Goal: Task Accomplishment & Management: Manage account settings

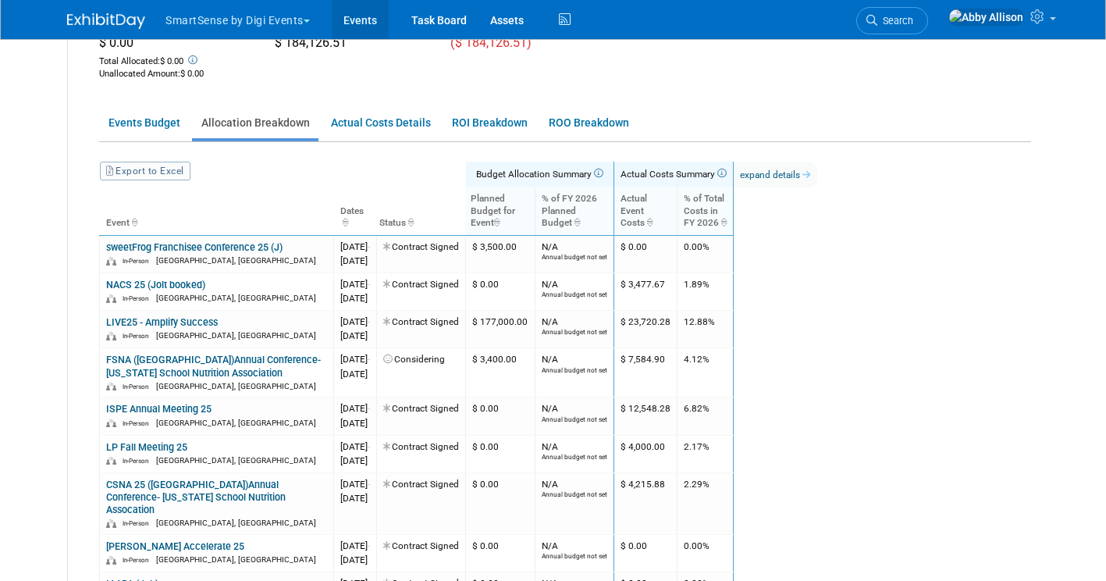
click at [354, 26] on link "Events" at bounding box center [360, 19] width 57 height 39
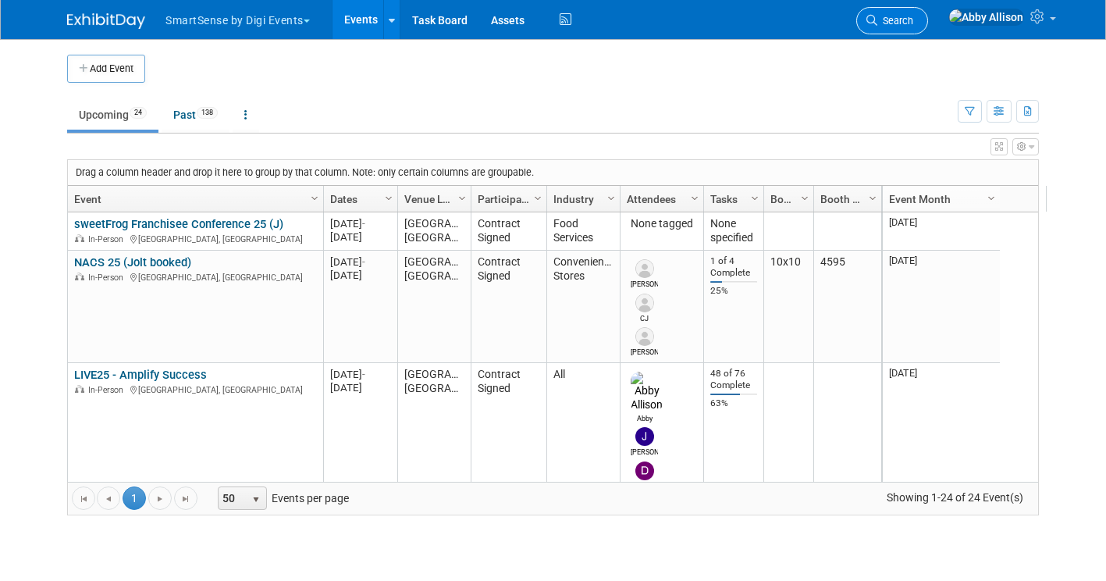
click at [913, 19] on span "Search" at bounding box center [895, 21] width 36 height 12
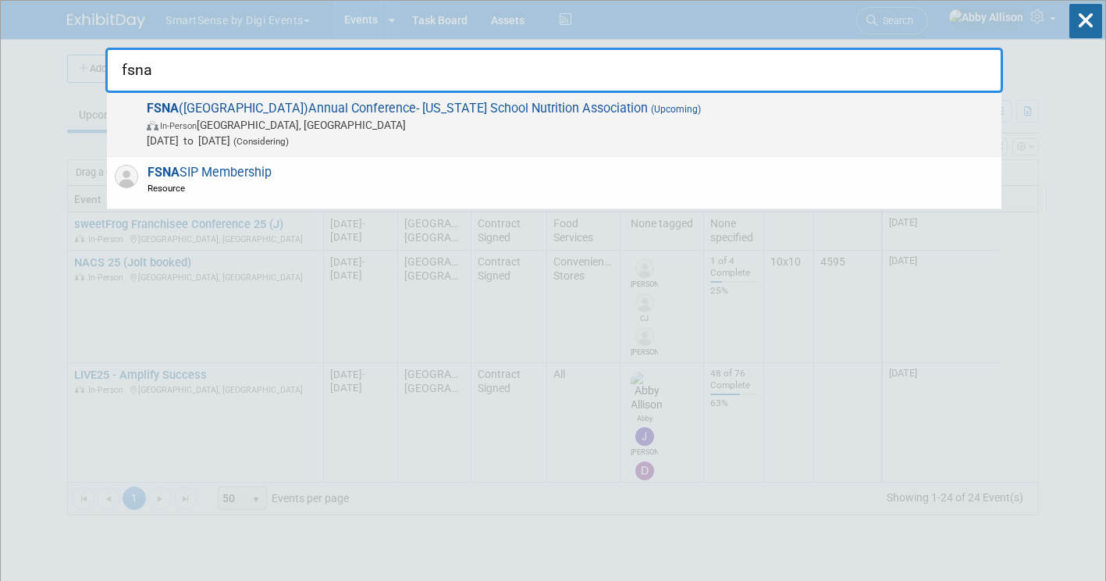
type input "fsna"
click at [648, 112] on span "(Upcoming)" at bounding box center [674, 109] width 53 height 11
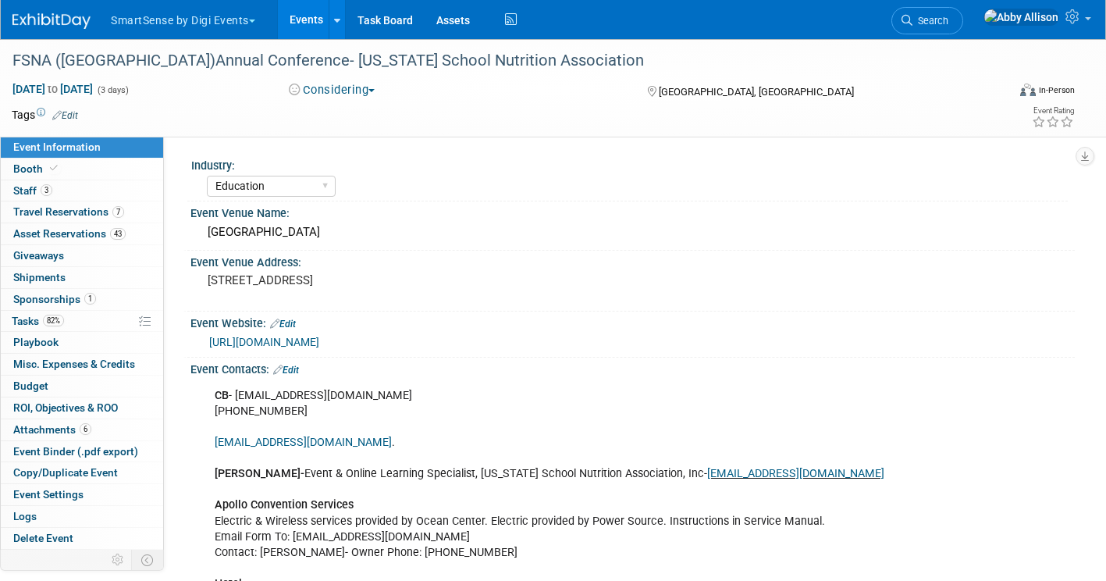
select select "Education"
click at [948, 25] on span "Search" at bounding box center [931, 21] width 36 height 12
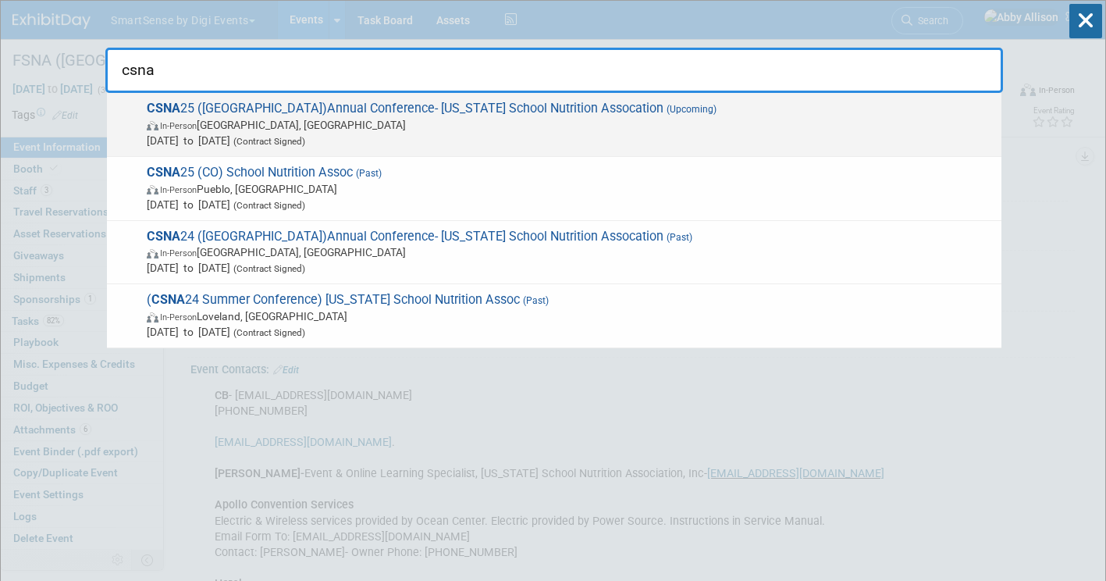
type input "csna"
click at [609, 112] on span "CSNA 25 (CA)Annual Conference- California School Nutrition Assocation (Upcoming…" at bounding box center [568, 125] width 852 height 48
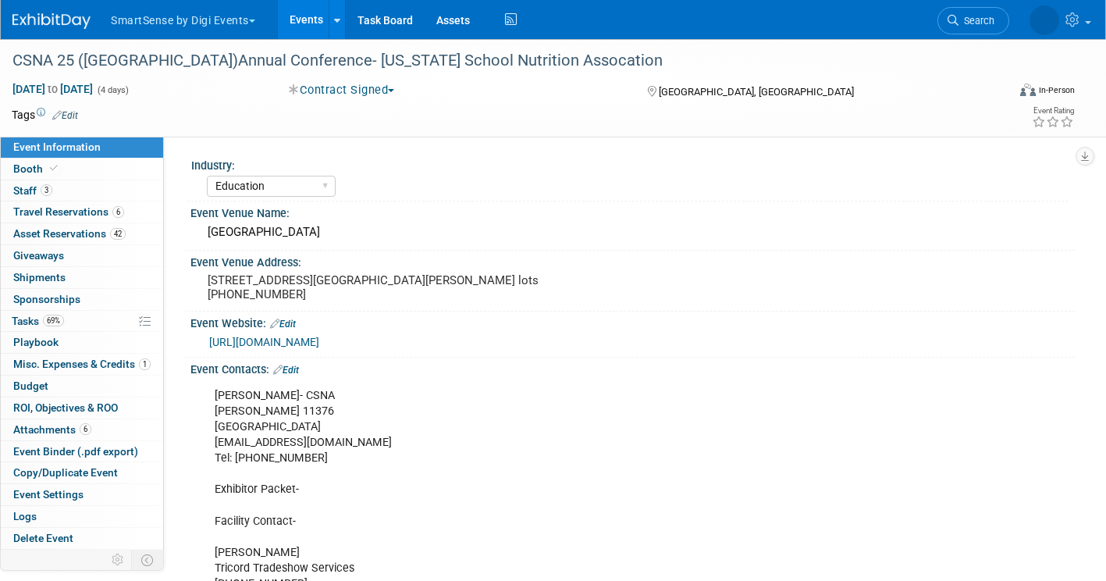
select select "Education"
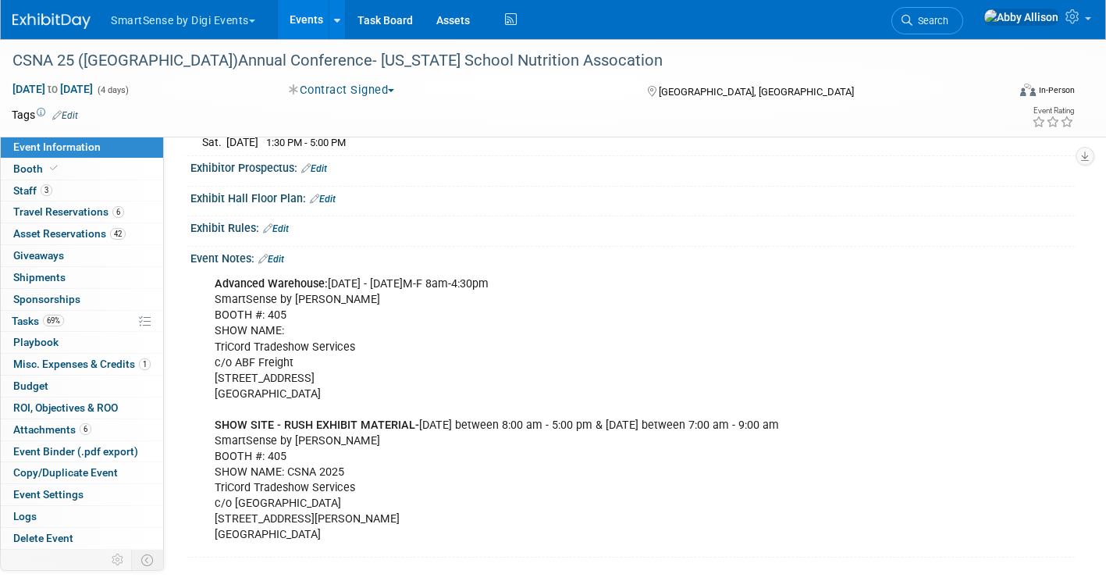
scroll to position [1055, 0]
click at [948, 18] on span "Search" at bounding box center [931, 21] width 36 height 12
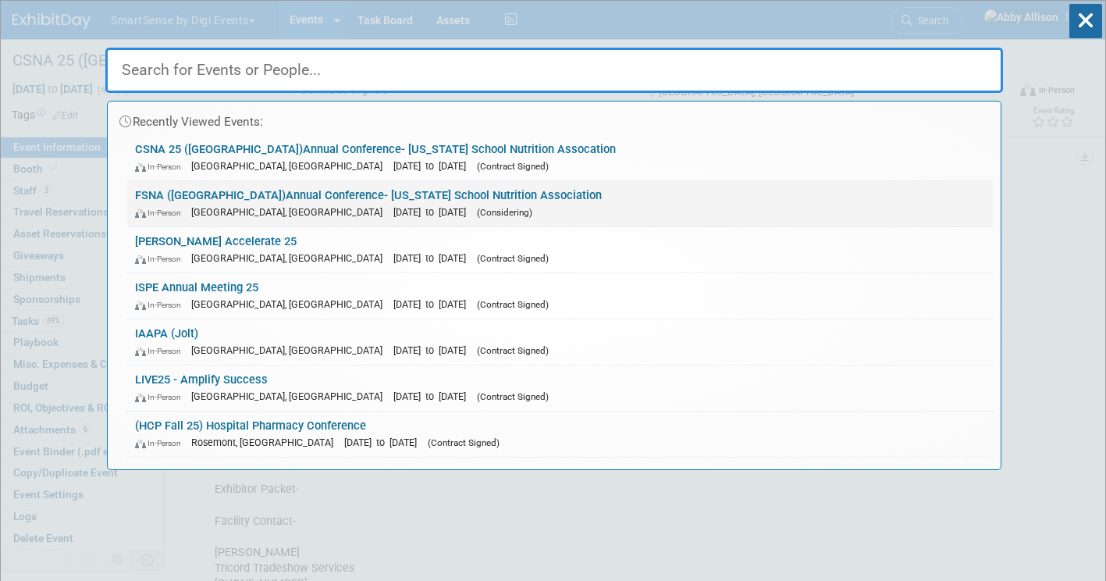
click at [158, 191] on link "FSNA (FL)Annual Conference- Florida School Nutrition Association In-Person Dayt…" at bounding box center [560, 203] width 866 height 45
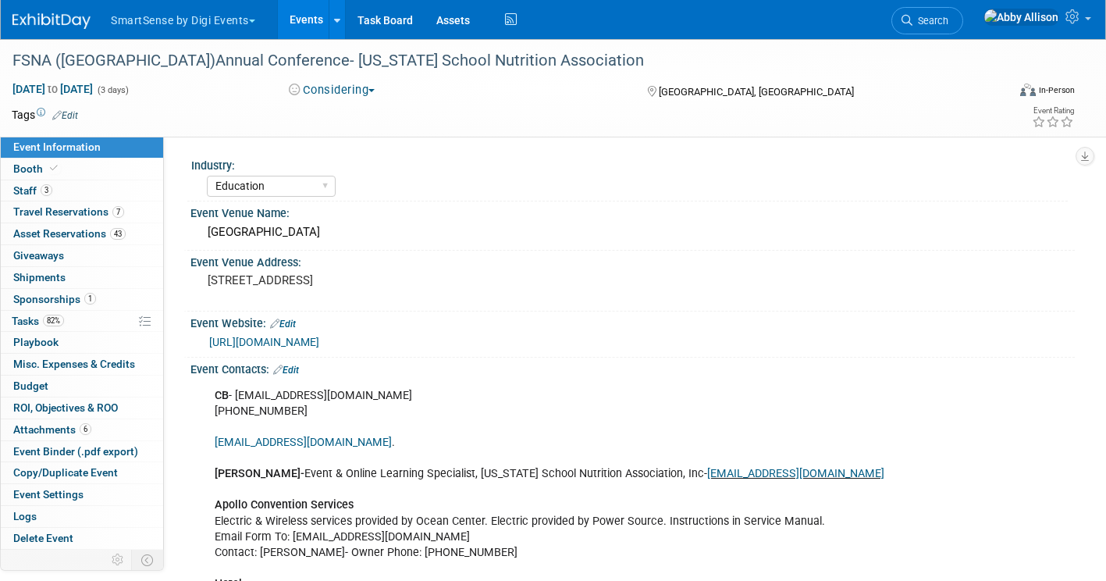
select select "Education"
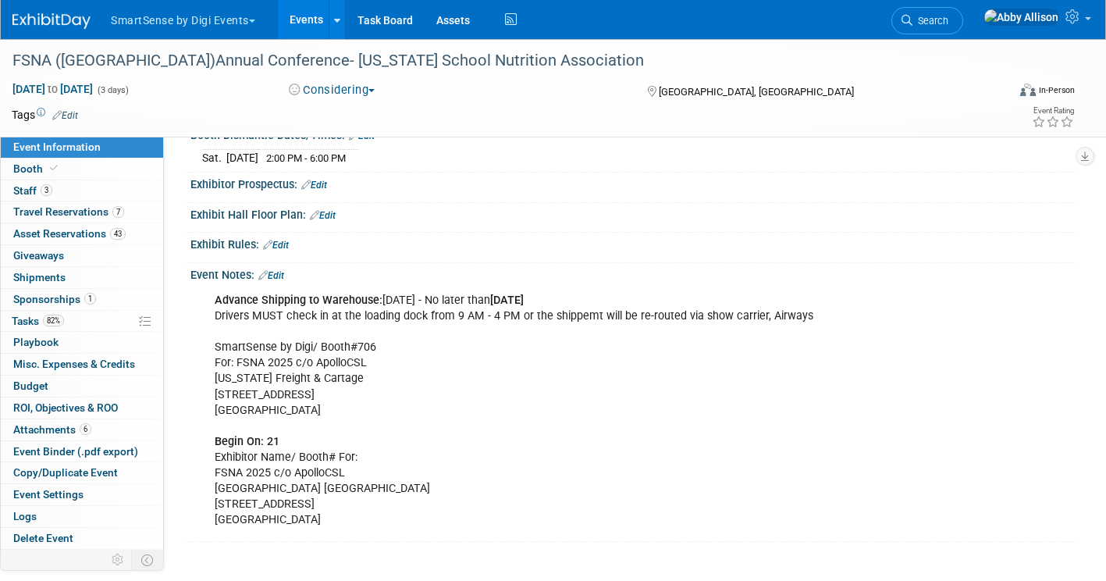
scroll to position [914, 0]
click at [308, 20] on link "Events" at bounding box center [306, 19] width 57 height 39
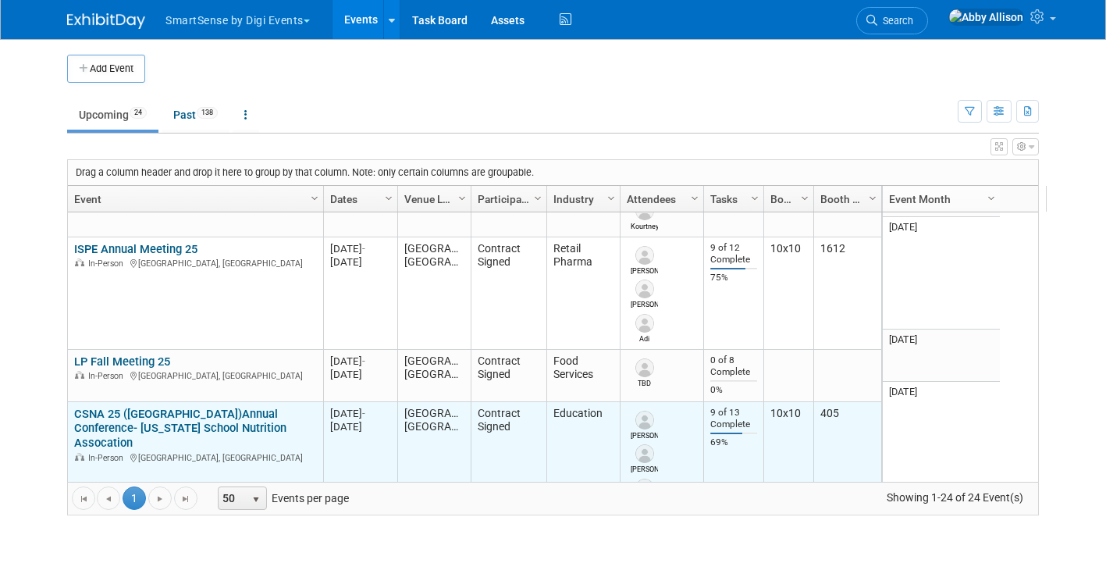
click at [128, 407] on link "CSNA 25 ([GEOGRAPHIC_DATA])Annual Conference- [US_STATE] School Nutrition Assoc…" at bounding box center [180, 429] width 212 height 44
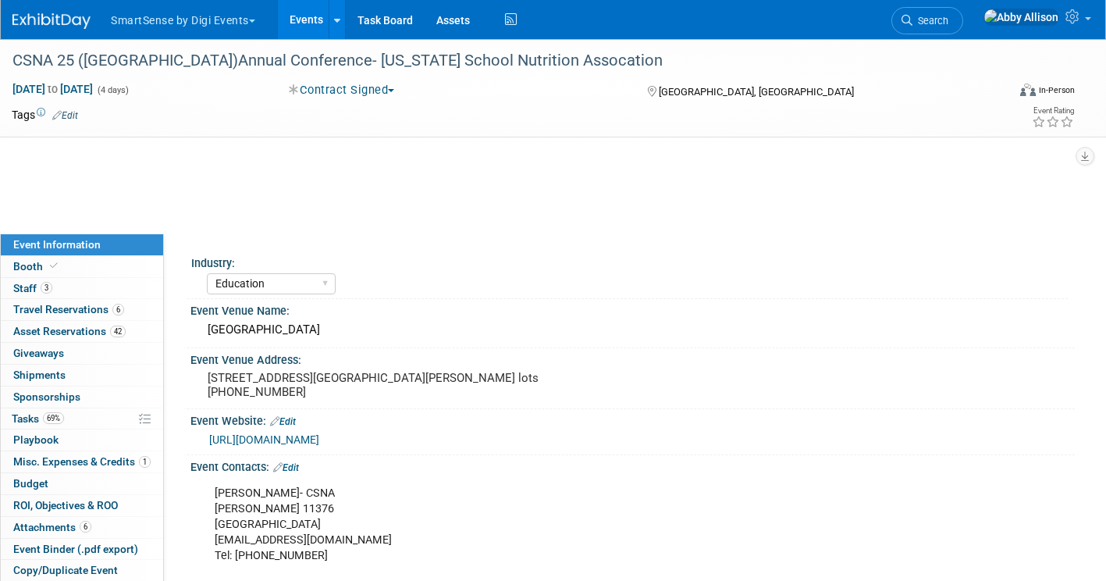
select select "Education"
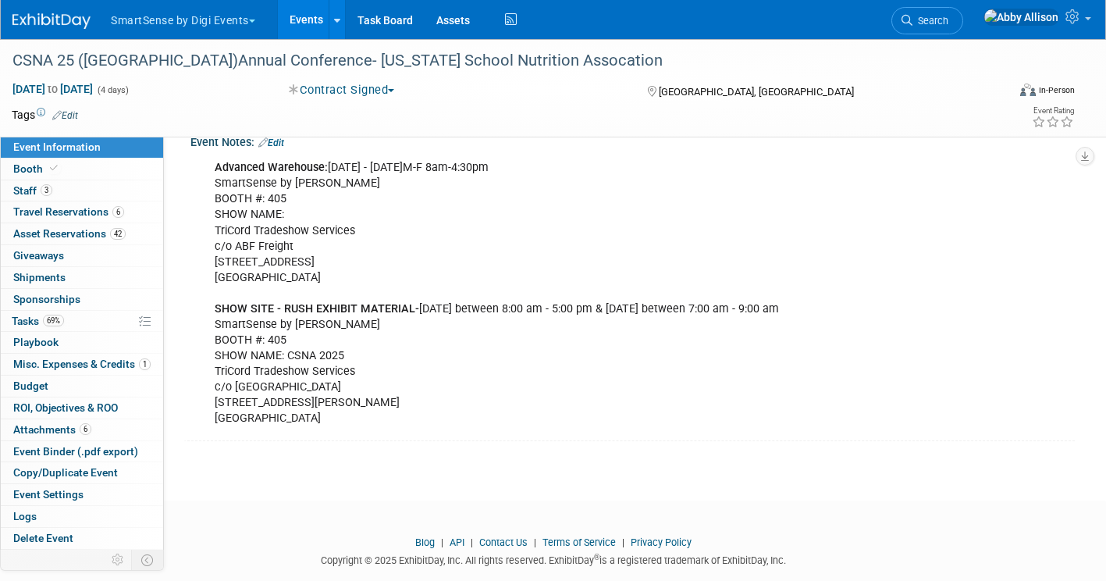
scroll to position [1169, 0]
click at [948, 20] on span "Search" at bounding box center [931, 21] width 36 height 12
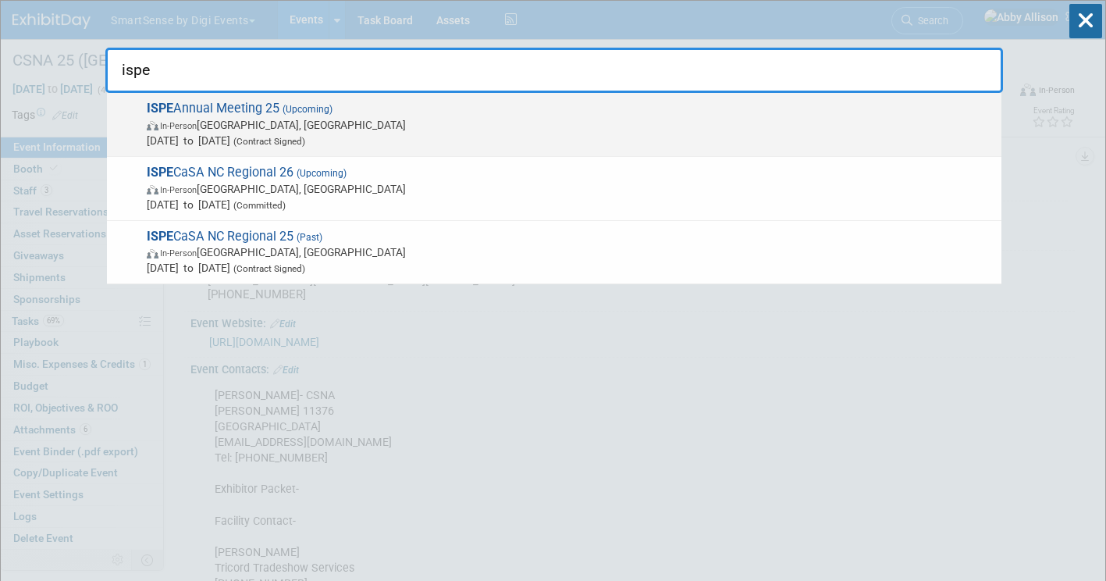
type input "ispe"
click at [284, 117] on span "In-Person Charlotte, NC" at bounding box center [570, 125] width 847 height 16
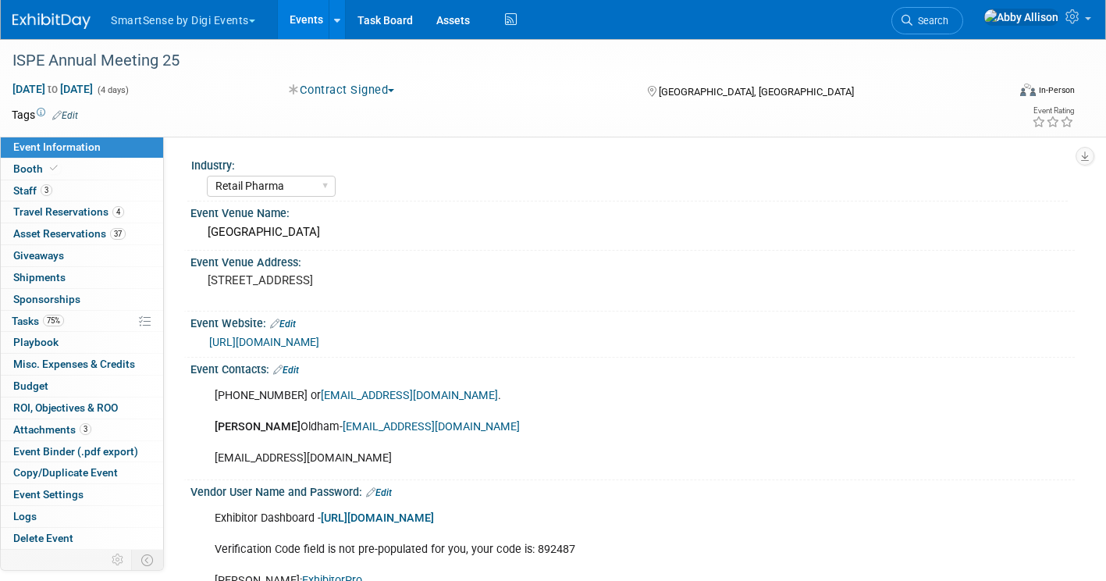
select select "Retail Pharma"
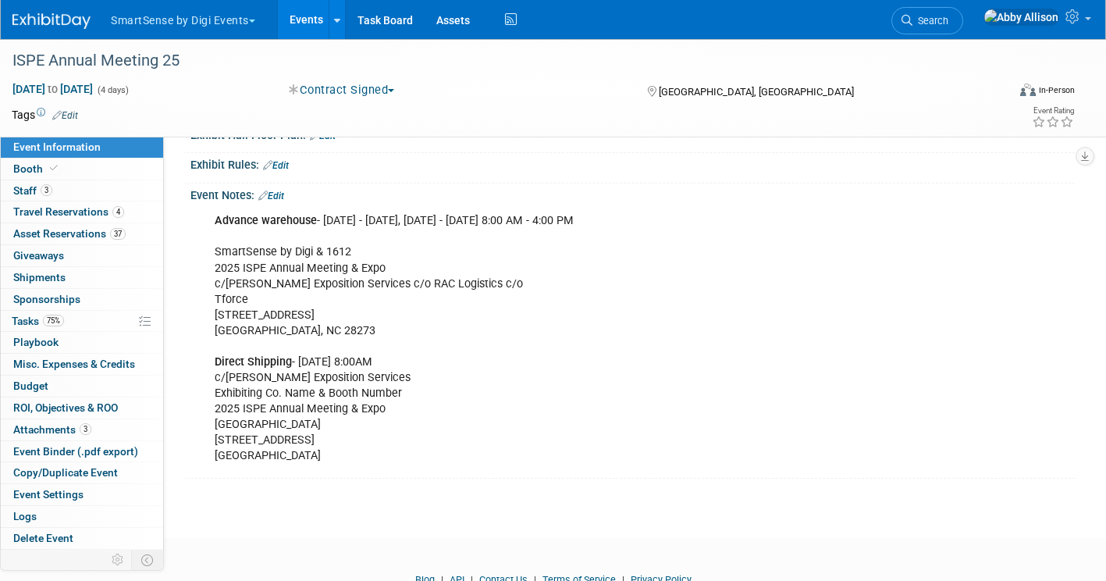
scroll to position [820, 0]
click at [279, 201] on link "Edit" at bounding box center [271, 195] width 26 height 11
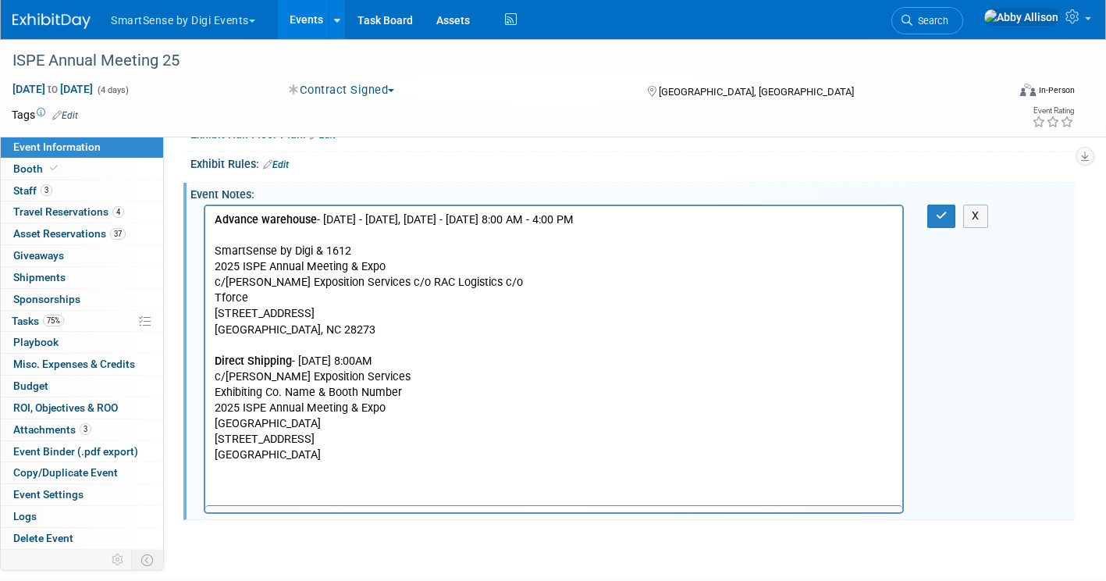
scroll to position [0, 0]
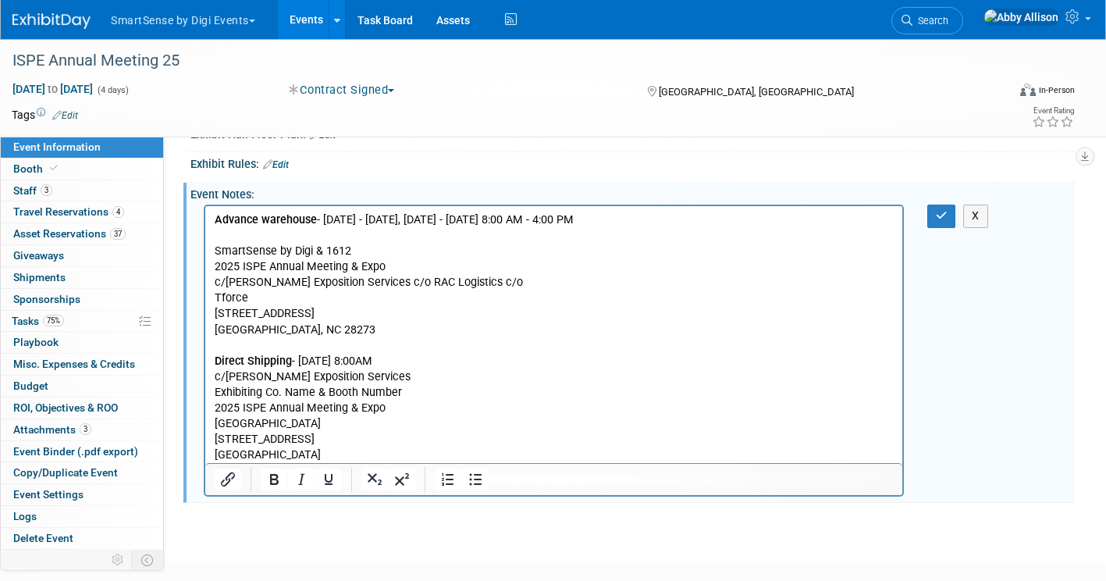
click at [318, 247] on p "Advance warehouse - [DATE] - [DATE], [DATE] - [DATE] 8:00 AM - 4:00 PM SmartSen…" at bounding box center [554, 337] width 679 height 251
click at [941, 221] on icon "button" at bounding box center [942, 215] width 12 height 11
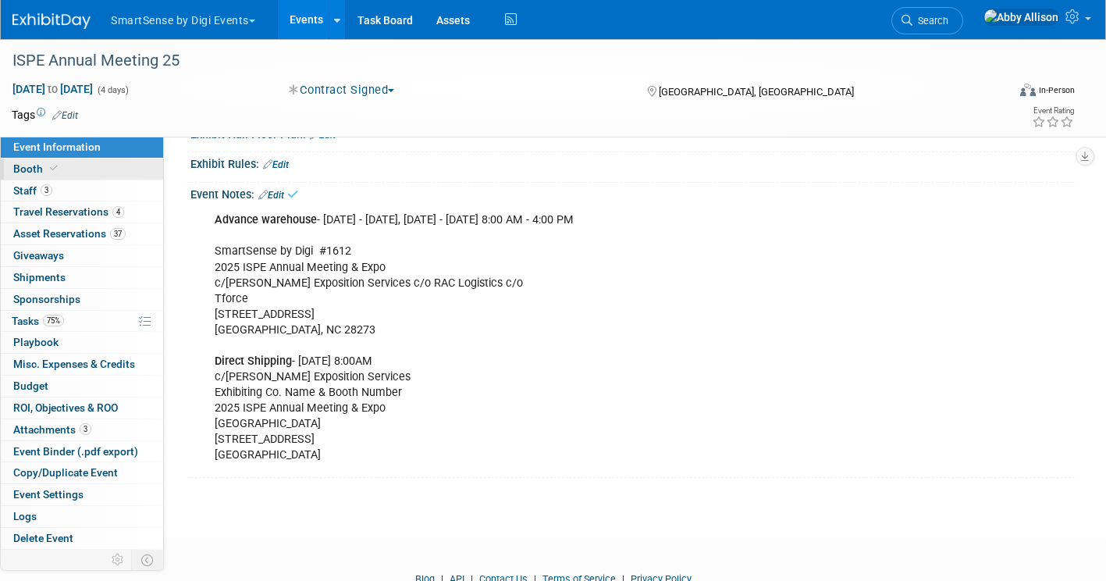
click at [39, 167] on span "Booth" at bounding box center [37, 168] width 48 height 12
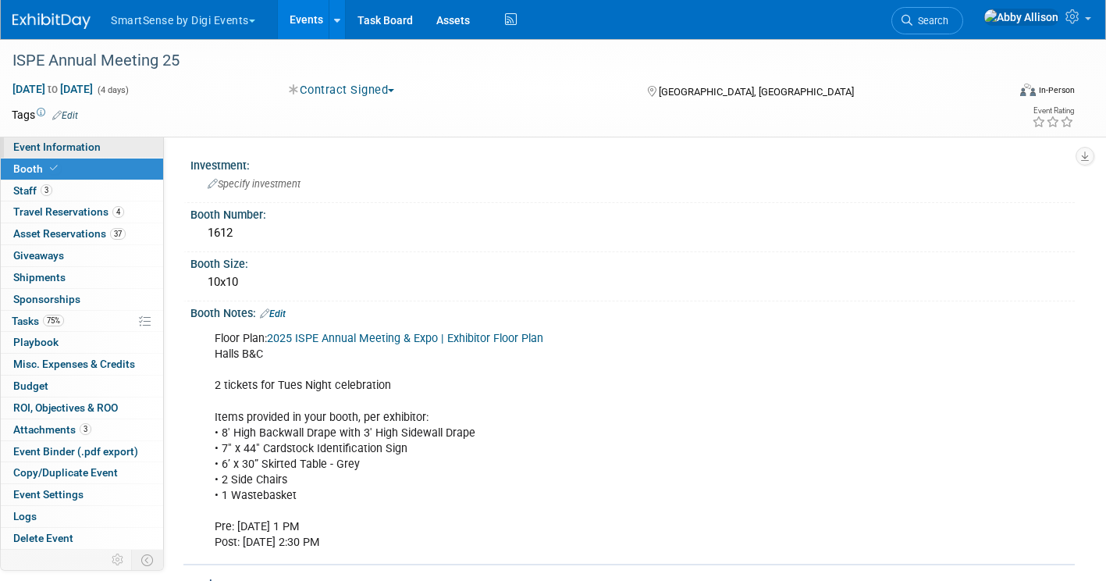
click at [55, 151] on span "Event Information" at bounding box center [56, 147] width 87 height 12
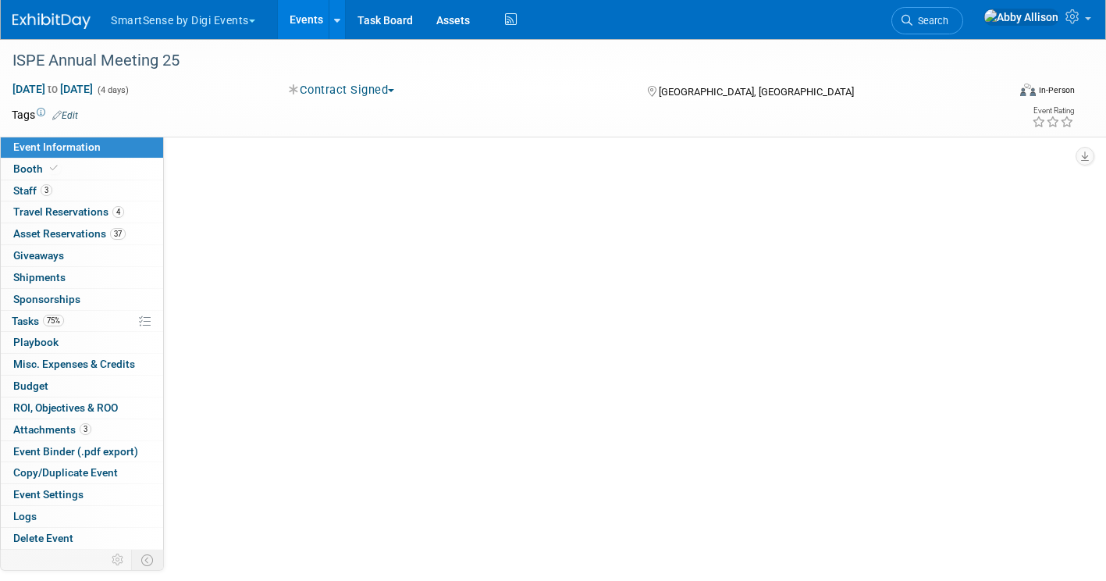
select select "Retail Pharma"
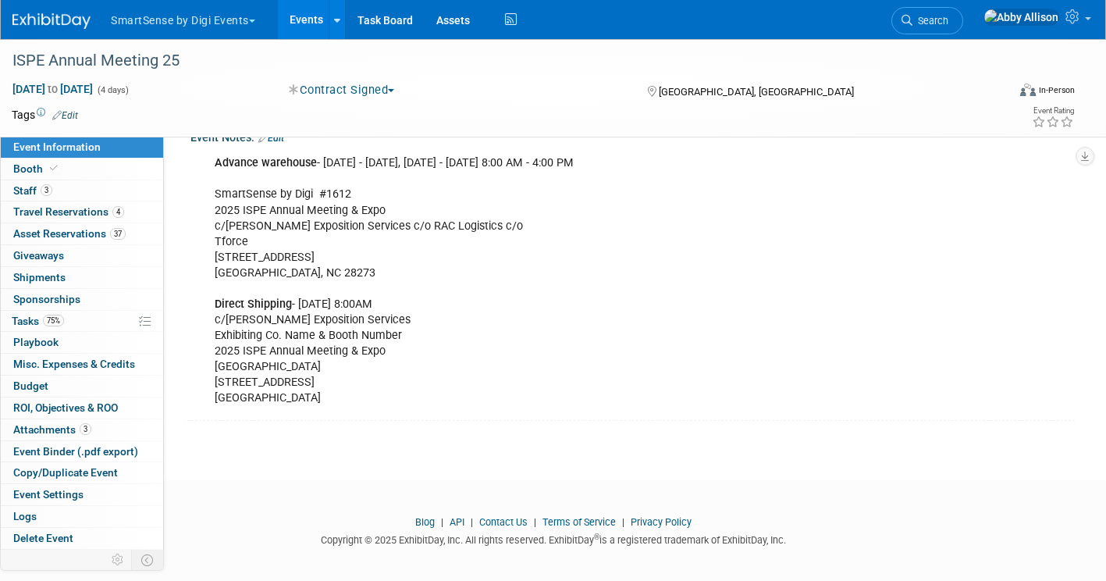
scroll to position [877, 0]
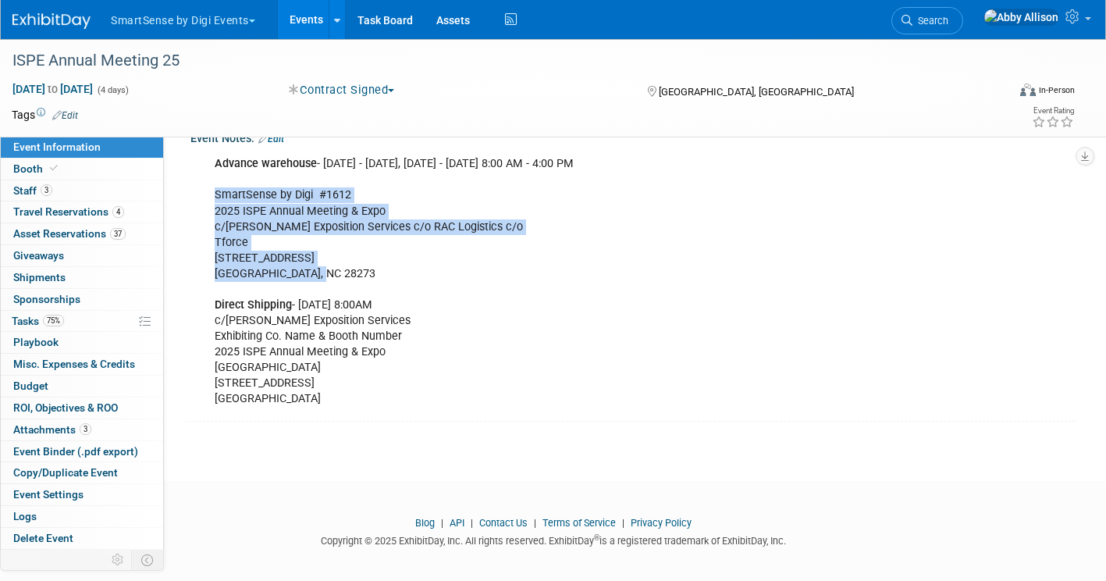
drag, startPoint x: 323, startPoint y: 310, endPoint x: 215, endPoint y: 226, distance: 136.3
click at [215, 226] on div "Advance warehouse - [DATE] - [DATE], [DATE] - [DATE] 8:00 AM - 4:00 PM SmartSen…" at bounding box center [554, 281] width 700 height 266
copy div "SmartSense by Digi #1612 2025 ISPE Annual Meeting & Expo c/[PERSON_NAME] Exposi…"
